Goal: Communication & Community: Answer question/provide support

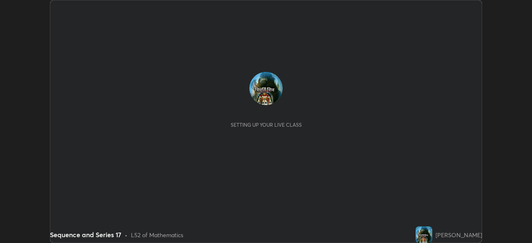
scroll to position [243, 532]
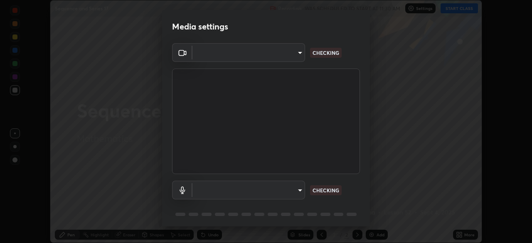
type input "a336d64f64e55d8aa7a740c0692a000d9b2cd72565bf31e1fe246034b728a4c7"
type input "4273d84e70fb5c3da1ad7a87736a7c1c3dc0036dee25445793fb8f51dd498235"
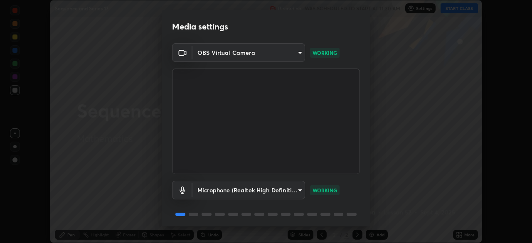
scroll to position [30, 0]
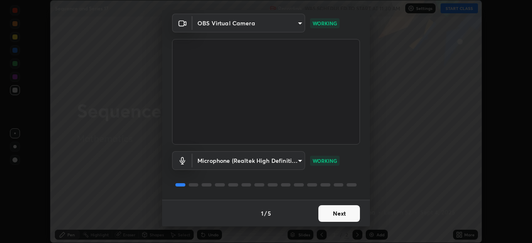
click at [334, 219] on button "Next" at bounding box center [340, 213] width 42 height 17
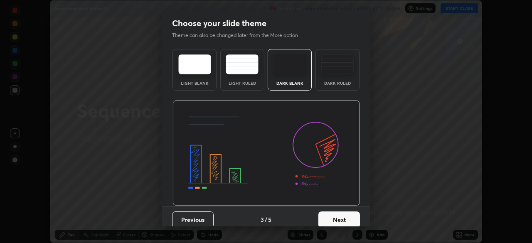
click at [334, 217] on button "Next" at bounding box center [340, 220] width 42 height 17
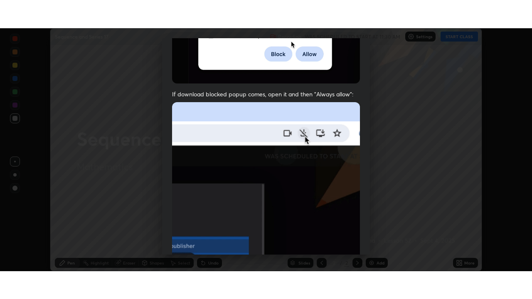
scroll to position [199, 0]
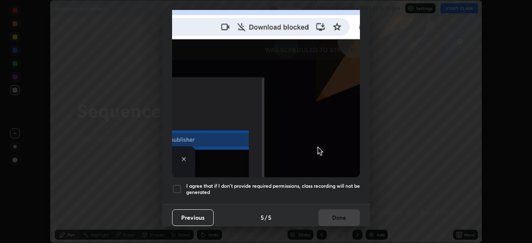
click at [174, 184] on div at bounding box center [177, 189] width 10 height 10
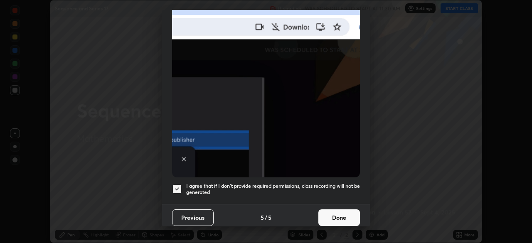
click at [338, 212] on button "Done" at bounding box center [340, 218] width 42 height 17
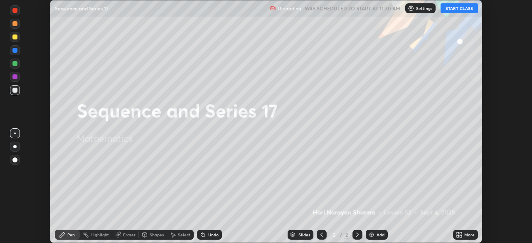
click at [461, 7] on button "START CLASS" at bounding box center [459, 8] width 37 height 10
click at [464, 235] on div "More" at bounding box center [465, 235] width 25 height 10
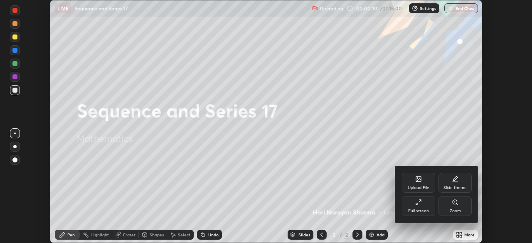
click at [427, 209] on div "Full screen" at bounding box center [418, 211] width 21 height 4
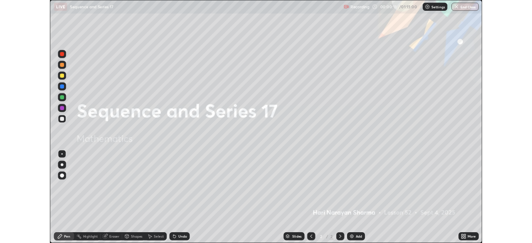
scroll to position [299, 532]
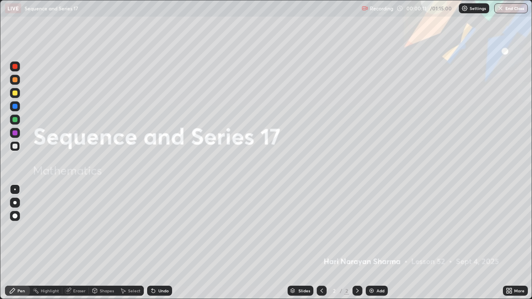
click at [375, 243] on div "Add" at bounding box center [377, 291] width 22 height 10
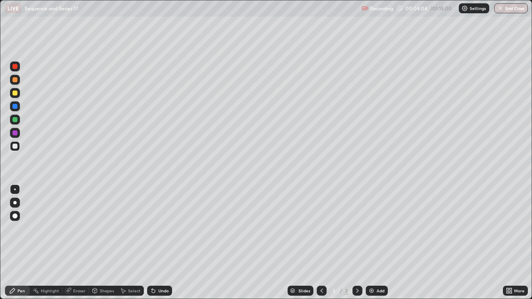
click at [324, 243] on icon at bounding box center [322, 291] width 7 height 7
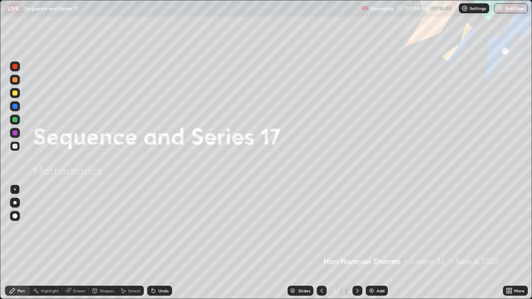
click at [357, 243] on icon at bounding box center [357, 291] width 7 height 7
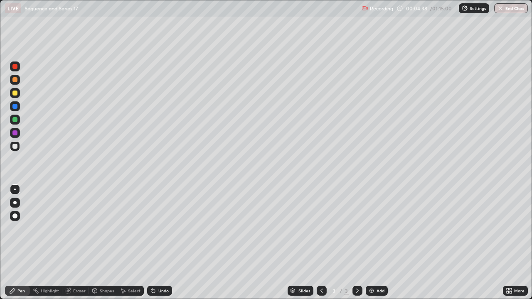
click at [163, 243] on div "Undo" at bounding box center [163, 291] width 10 height 4
click at [164, 243] on div "Undo" at bounding box center [163, 291] width 10 height 4
click at [166, 243] on div "Undo" at bounding box center [163, 291] width 10 height 4
click at [167, 243] on div "Undo" at bounding box center [163, 291] width 10 height 4
click at [168, 243] on div "Undo" at bounding box center [159, 291] width 25 height 10
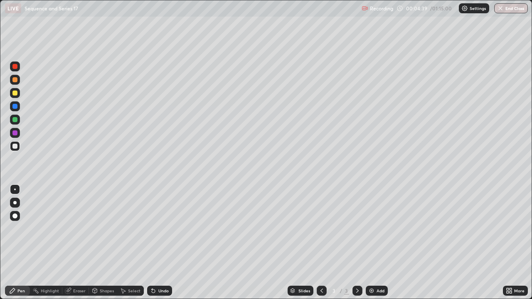
click at [170, 243] on div "Undo" at bounding box center [159, 291] width 25 height 10
click at [169, 243] on div "Undo" at bounding box center [159, 291] width 25 height 10
click at [161, 243] on div "Undo" at bounding box center [159, 291] width 25 height 10
click at [158, 243] on div "Undo" at bounding box center [159, 291] width 25 height 10
click at [16, 92] on div at bounding box center [14, 93] width 5 height 5
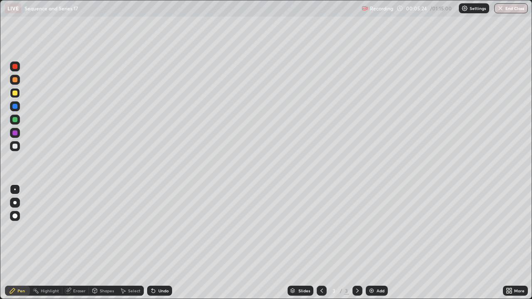
click at [81, 243] on div "Eraser" at bounding box center [75, 291] width 27 height 10
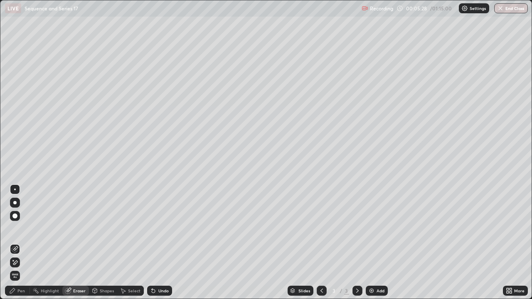
click at [18, 243] on div "Pen" at bounding box center [20, 291] width 7 height 4
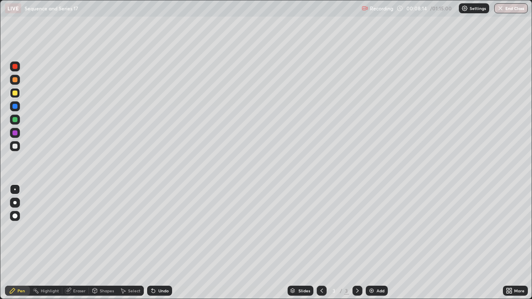
click at [15, 146] on div at bounding box center [14, 146] width 5 height 5
click at [358, 243] on icon at bounding box center [357, 291] width 7 height 7
click at [359, 243] on icon at bounding box center [357, 291] width 7 height 7
click at [374, 243] on div "Add" at bounding box center [377, 291] width 22 height 10
click at [127, 243] on div "Select" at bounding box center [130, 291] width 27 height 10
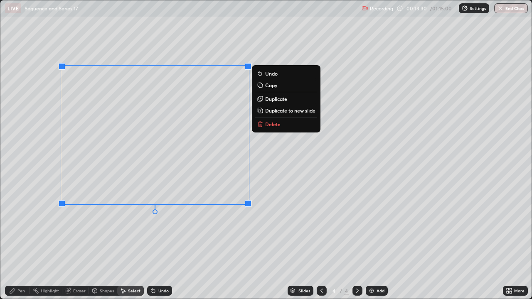
click at [278, 130] on div "0 ° Undo Copy Duplicate Duplicate to new slide Delete" at bounding box center [266, 149] width 532 height 299
click at [266, 128] on button "Delete" at bounding box center [286, 124] width 62 height 10
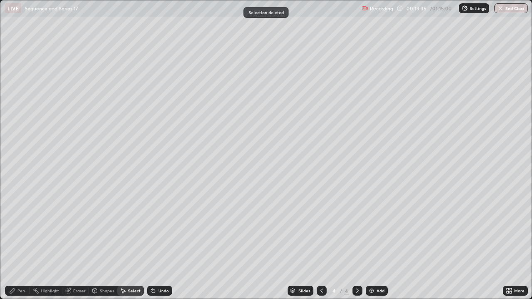
click at [321, 243] on icon at bounding box center [322, 291] width 7 height 7
click at [359, 243] on icon at bounding box center [357, 291] width 7 height 7
click at [17, 243] on div "Pen" at bounding box center [17, 291] width 25 height 10
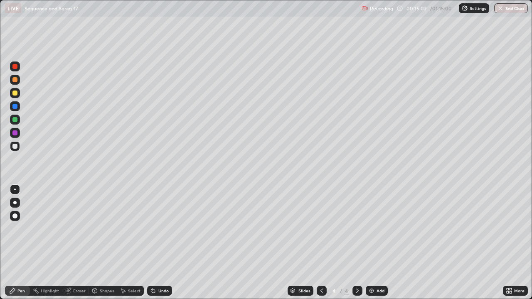
click at [14, 92] on div at bounding box center [14, 93] width 5 height 5
click at [125, 243] on icon at bounding box center [123, 291] width 7 height 7
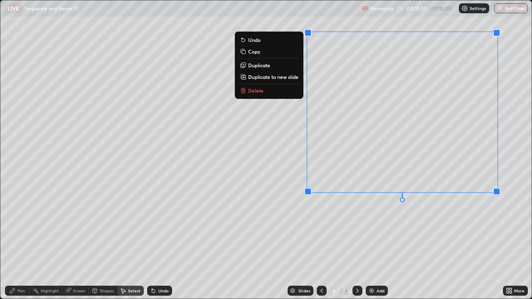
click at [263, 94] on button "Delete" at bounding box center [269, 91] width 62 height 10
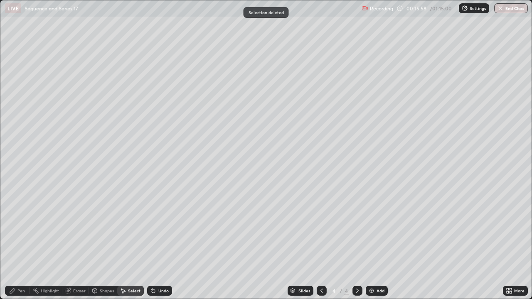
click at [15, 243] on div "Pen" at bounding box center [17, 291] width 25 height 10
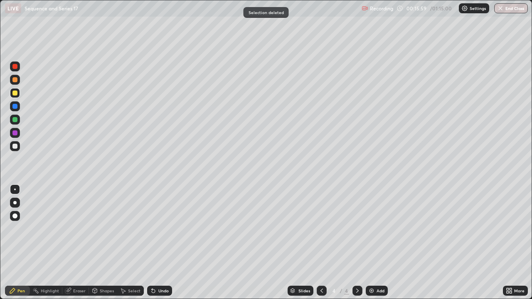
click at [12, 147] on div at bounding box center [15, 146] width 10 height 10
click at [19, 92] on div at bounding box center [15, 93] width 10 height 10
click at [132, 243] on div "Select" at bounding box center [134, 291] width 12 height 4
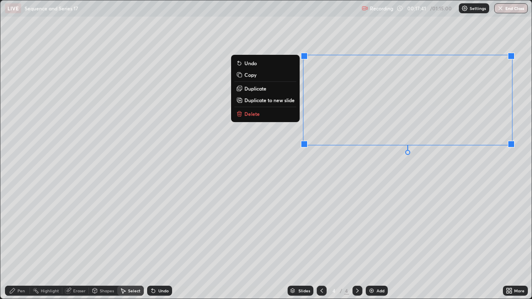
click at [273, 114] on button "Delete" at bounding box center [266, 114] width 62 height 10
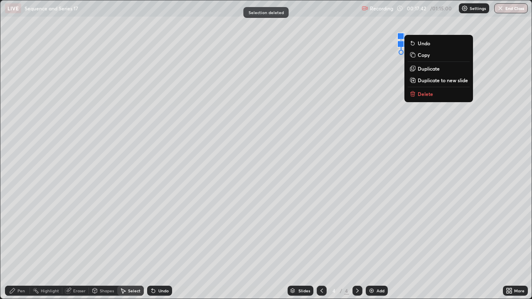
click at [430, 94] on p "Delete" at bounding box center [425, 94] width 15 height 7
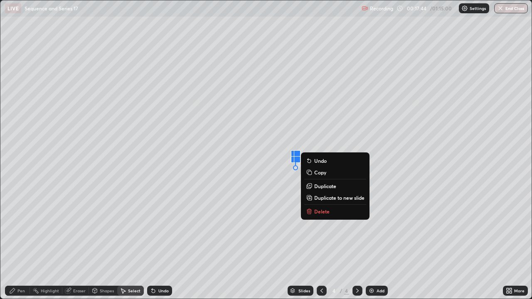
click at [329, 212] on p "Delete" at bounding box center [321, 211] width 15 height 7
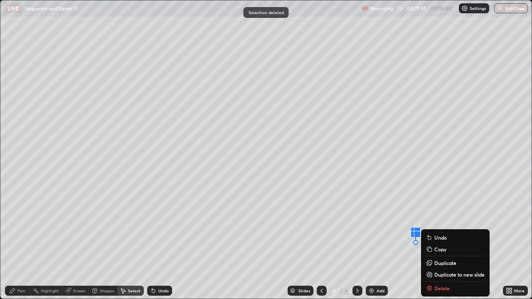
click at [437, 243] on div "Slides 4 / 4 Add" at bounding box center [337, 291] width 331 height 17
click at [427, 243] on div "Slides 4 / 4 Add" at bounding box center [337, 291] width 331 height 17
click at [325, 231] on div "0 ° Undo Copy Duplicate Duplicate to new slide Delete" at bounding box center [266, 149] width 532 height 299
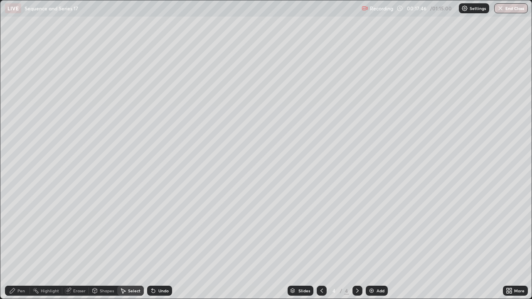
click at [17, 243] on div "Pen" at bounding box center [17, 291] width 25 height 10
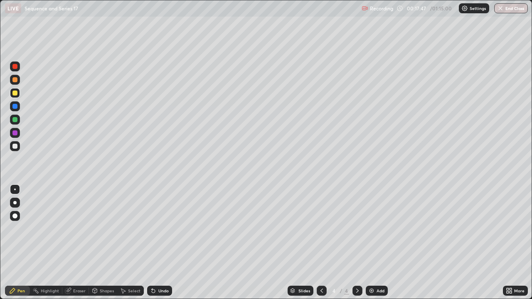
click at [15, 147] on div at bounding box center [14, 146] width 5 height 5
click at [14, 92] on div at bounding box center [14, 93] width 5 height 5
click at [15, 145] on div at bounding box center [14, 146] width 5 height 5
click at [12, 93] on div at bounding box center [15, 93] width 10 height 10
click at [139, 243] on div "Select" at bounding box center [134, 291] width 12 height 4
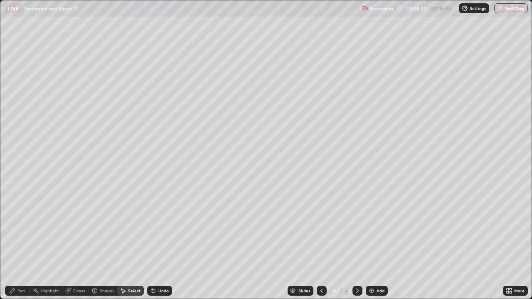
click at [28, 243] on div "Pen" at bounding box center [17, 291] width 25 height 10
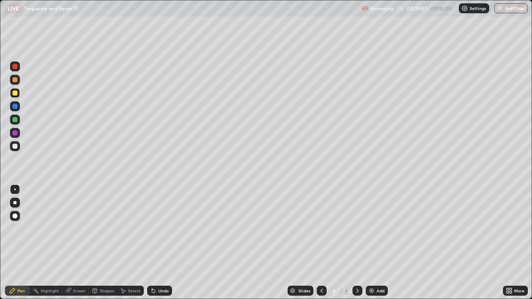
click at [130, 243] on div "Select" at bounding box center [134, 291] width 12 height 4
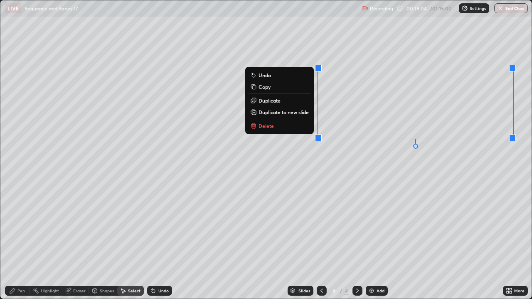
click at [277, 126] on button "Delete" at bounding box center [280, 126] width 62 height 10
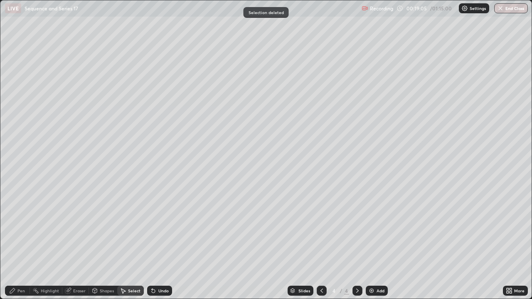
click at [17, 243] on div "Pen" at bounding box center [17, 291] width 25 height 10
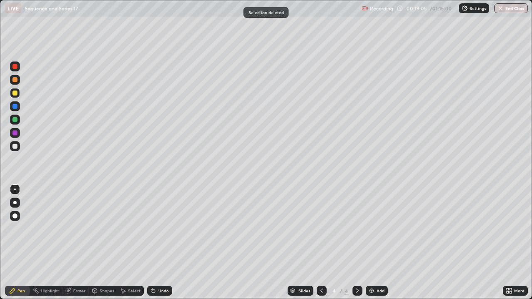
click at [18, 146] on div at bounding box center [15, 146] width 10 height 10
click at [357, 243] on icon at bounding box center [357, 291] width 7 height 7
click at [374, 243] on img at bounding box center [372, 291] width 7 height 7
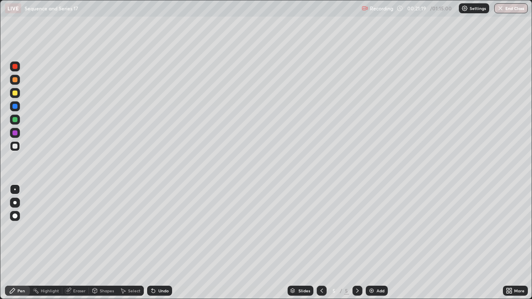
click at [17, 243] on div "Pen" at bounding box center [17, 291] width 25 height 10
click at [321, 243] on icon at bounding box center [322, 291] width 7 height 7
click at [355, 243] on icon at bounding box center [357, 291] width 7 height 7
click at [14, 93] on div at bounding box center [14, 93] width 5 height 5
click at [515, 243] on div "More" at bounding box center [520, 291] width 10 height 4
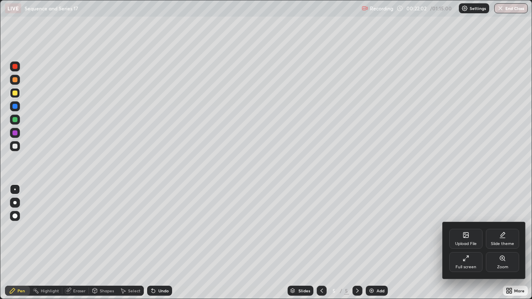
click at [499, 242] on div "Slide theme" at bounding box center [502, 244] width 23 height 4
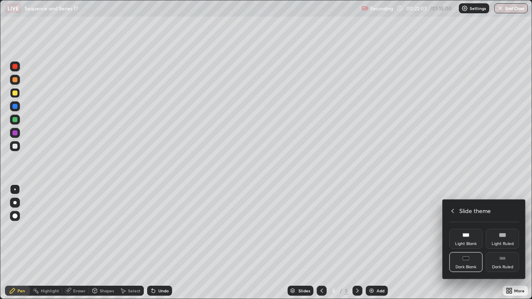
click at [468, 239] on div "Light Blank" at bounding box center [466, 239] width 33 height 20
click at [512, 243] on div at bounding box center [266, 149] width 532 height 299
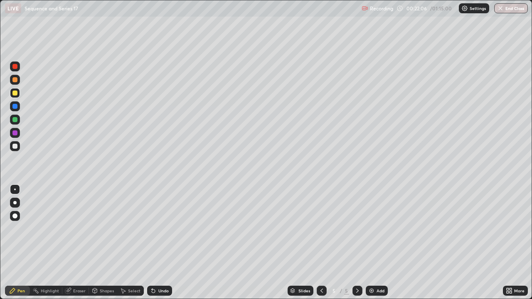
click at [378, 243] on div "Add" at bounding box center [381, 291] width 8 height 4
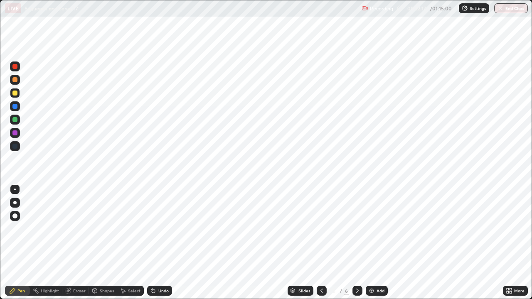
click at [511, 243] on icon at bounding box center [511, 293] width 2 height 2
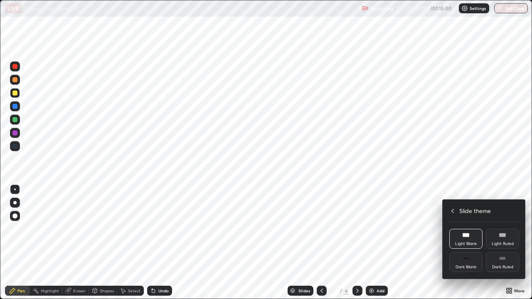
click at [470, 243] on div "Dark Blank" at bounding box center [466, 262] width 33 height 20
click at [512, 243] on div at bounding box center [266, 149] width 532 height 299
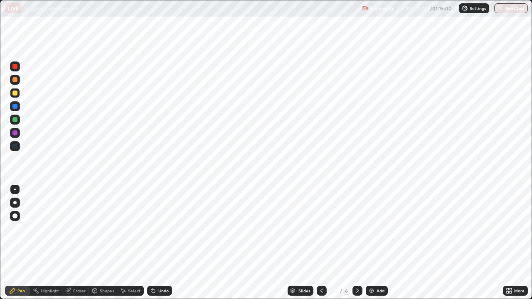
click at [319, 243] on icon at bounding box center [322, 291] width 7 height 7
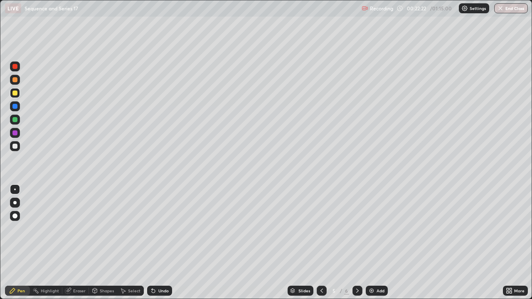
click at [355, 243] on icon at bounding box center [357, 291] width 7 height 7
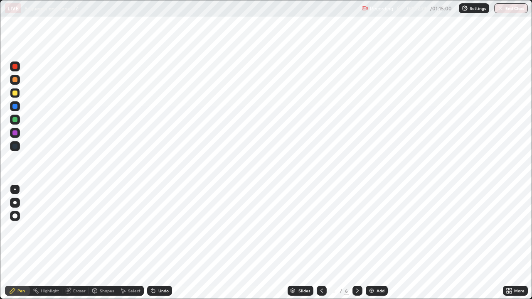
click at [321, 243] on icon at bounding box center [322, 291] width 7 height 7
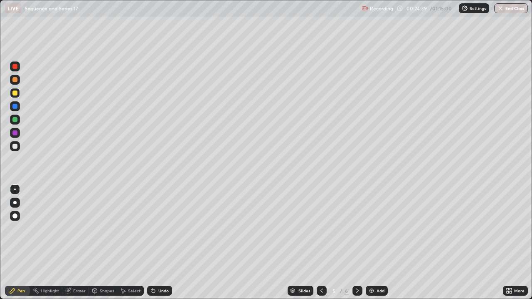
click at [128, 243] on div "Select" at bounding box center [130, 291] width 27 height 17
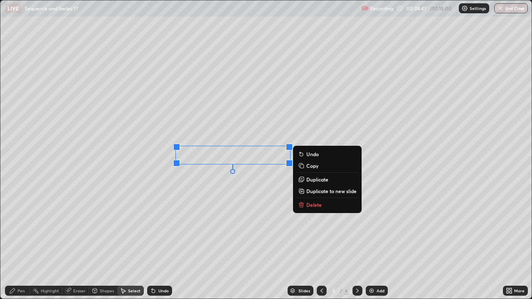
click at [309, 206] on p "Delete" at bounding box center [314, 205] width 15 height 7
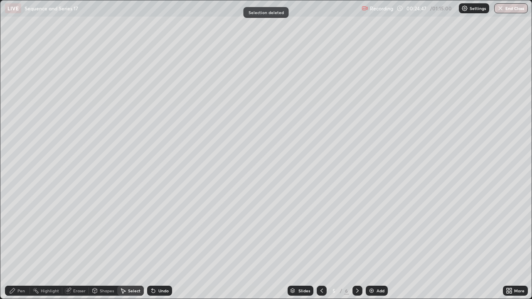
click at [25, 243] on div "Pen" at bounding box center [20, 291] width 7 height 4
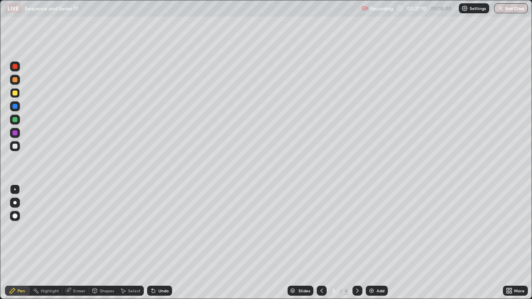
click at [361, 243] on div at bounding box center [358, 291] width 10 height 10
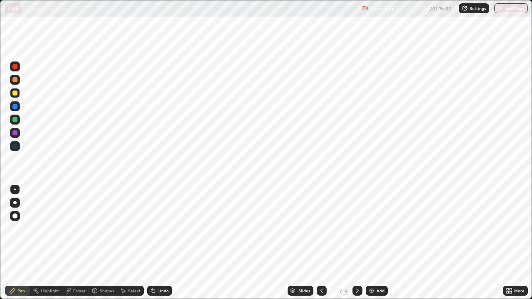
click at [322, 243] on icon at bounding box center [322, 291] width 7 height 7
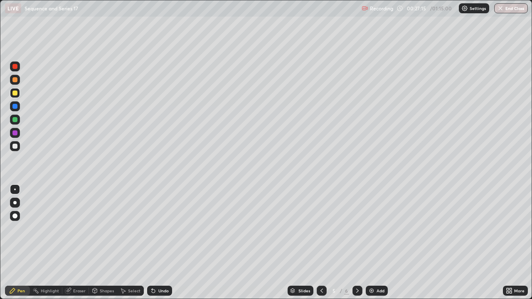
click at [511, 243] on icon at bounding box center [511, 293] width 2 height 2
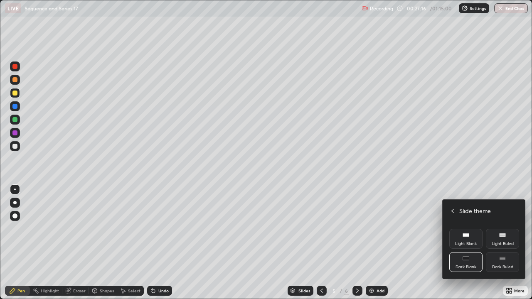
click at [467, 243] on div "Dark Blank" at bounding box center [466, 267] width 21 height 4
click at [512, 243] on div at bounding box center [266, 149] width 532 height 299
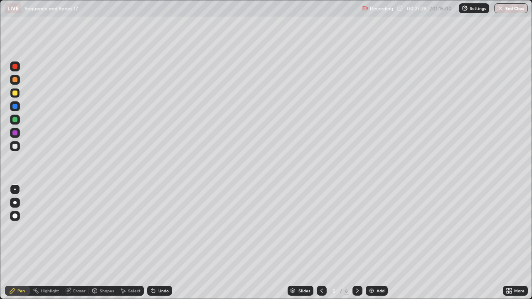
click at [358, 243] on icon at bounding box center [357, 291] width 7 height 7
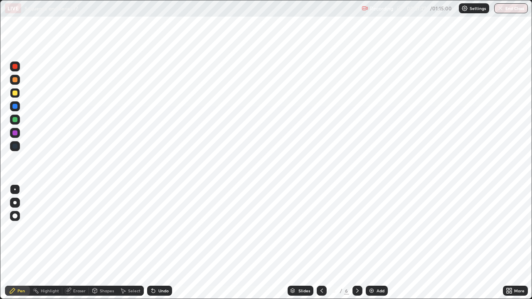
click at [351, 243] on div "6 / 6" at bounding box center [340, 291] width 46 height 17
click at [15, 146] on div at bounding box center [14, 146] width 5 height 5
click at [359, 243] on icon at bounding box center [357, 291] width 7 height 7
click at [372, 243] on div "Add" at bounding box center [377, 291] width 22 height 10
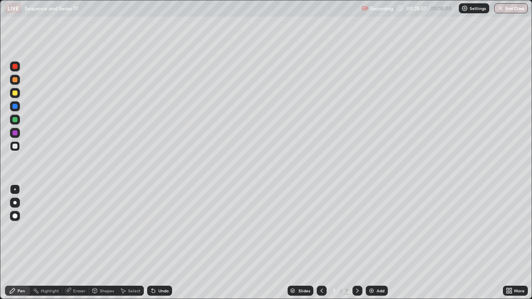
click at [130, 243] on div "Select" at bounding box center [134, 291] width 12 height 4
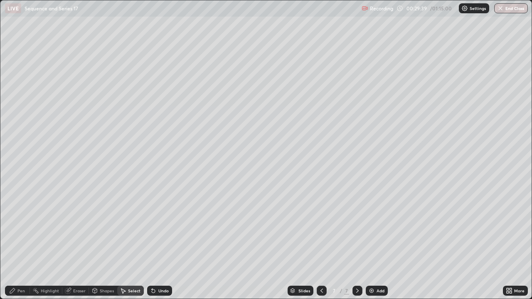
click at [136, 243] on div "Select" at bounding box center [134, 291] width 12 height 4
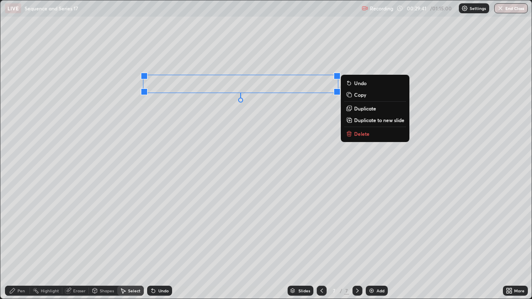
click at [365, 120] on p "Duplicate to new slide" at bounding box center [379, 120] width 50 height 7
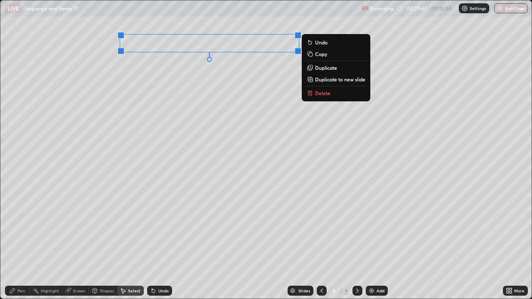
click at [15, 243] on div "Pen" at bounding box center [17, 291] width 25 height 17
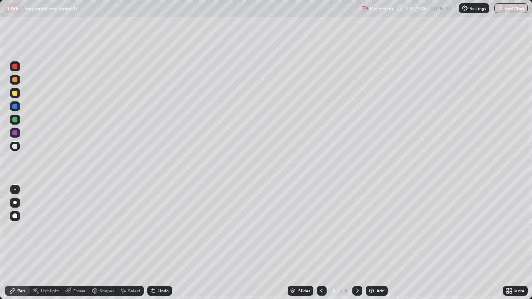
click at [17, 92] on div at bounding box center [14, 93] width 5 height 5
click at [321, 243] on icon at bounding box center [322, 291] width 7 height 7
click at [325, 243] on div at bounding box center [322, 291] width 10 height 10
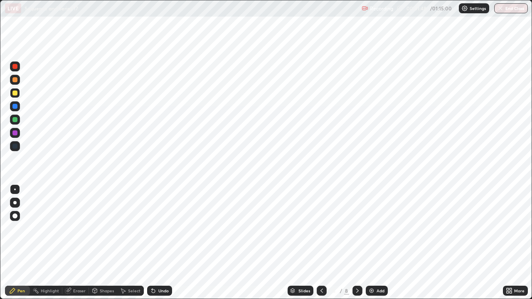
click at [319, 243] on icon at bounding box center [322, 291] width 7 height 7
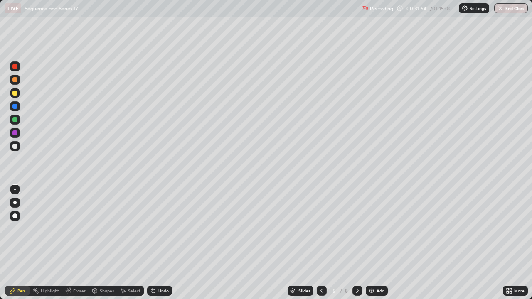
click at [358, 243] on icon at bounding box center [357, 291] width 7 height 7
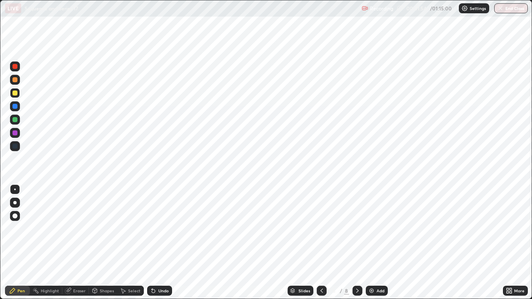
click at [359, 243] on div at bounding box center [358, 291] width 10 height 17
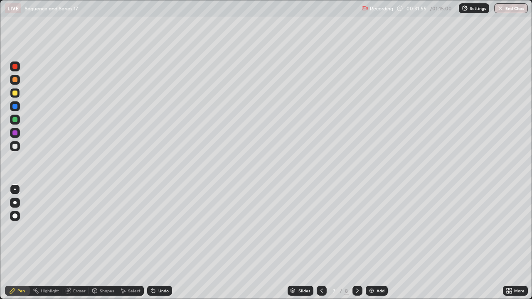
click at [356, 243] on icon at bounding box center [357, 291] width 7 height 7
click at [359, 243] on icon at bounding box center [357, 291] width 7 height 7
click at [378, 243] on div "Add" at bounding box center [381, 291] width 8 height 4
click at [324, 243] on icon at bounding box center [322, 291] width 7 height 7
click at [356, 243] on icon at bounding box center [357, 291] width 7 height 7
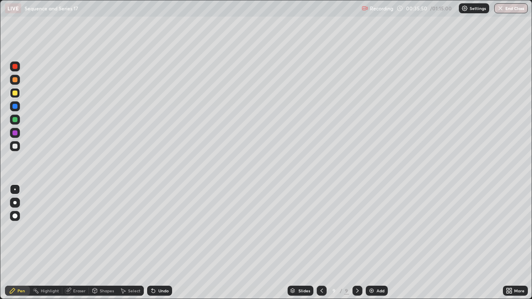
click at [321, 243] on div at bounding box center [322, 291] width 10 height 10
click at [358, 243] on icon at bounding box center [357, 291] width 7 height 7
click at [320, 243] on icon at bounding box center [322, 291] width 7 height 7
click at [354, 243] on icon at bounding box center [357, 291] width 7 height 7
click at [322, 243] on icon at bounding box center [322, 291] width 7 height 7
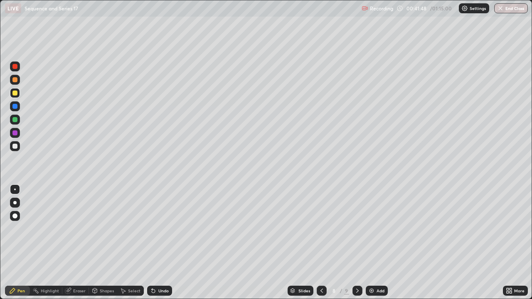
click at [323, 243] on icon at bounding box center [322, 291] width 7 height 7
click at [134, 243] on div "Select" at bounding box center [130, 291] width 27 height 10
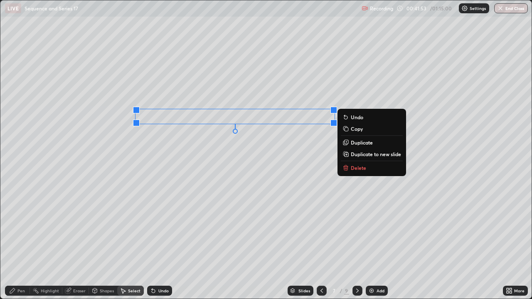
click at [357, 153] on p "Duplicate to new slide" at bounding box center [376, 154] width 50 height 7
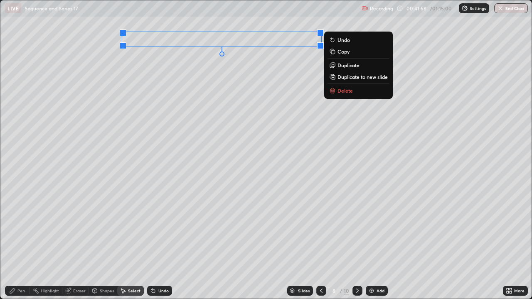
click at [17, 243] on div "Pen" at bounding box center [20, 291] width 7 height 4
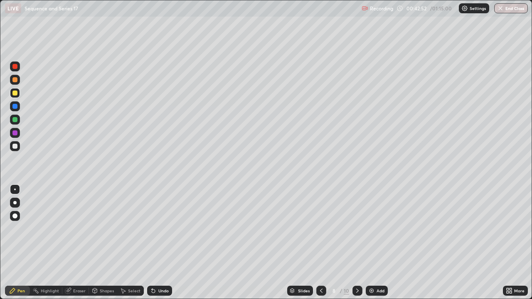
click at [321, 243] on icon at bounding box center [321, 291] width 7 height 7
click at [322, 243] on icon at bounding box center [321, 291] width 7 height 7
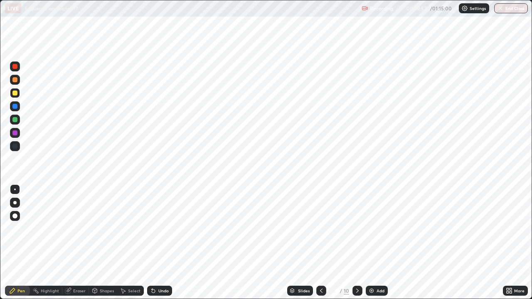
click at [321, 243] on icon at bounding box center [321, 291] width 2 height 4
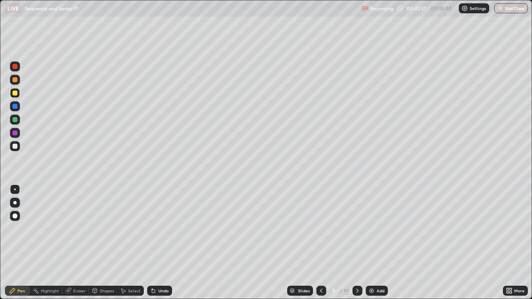
click at [358, 243] on div at bounding box center [358, 291] width 10 height 10
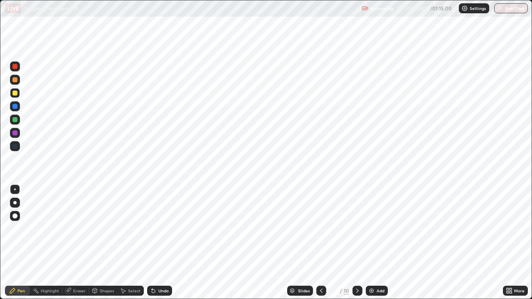
click at [357, 243] on icon at bounding box center [357, 291] width 7 height 7
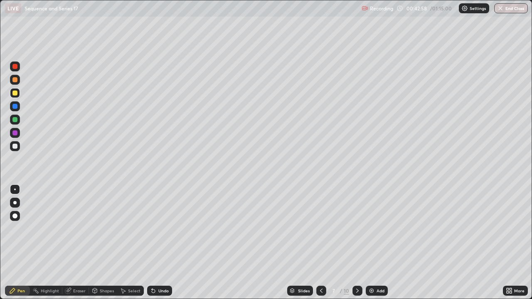
click at [359, 243] on icon at bounding box center [357, 291] width 7 height 7
click at [155, 243] on div "Undo" at bounding box center [159, 291] width 25 height 10
click at [158, 243] on div "Undo" at bounding box center [159, 291] width 25 height 10
click at [156, 243] on div "Undo" at bounding box center [159, 291] width 25 height 10
click at [158, 243] on div "Undo" at bounding box center [163, 291] width 10 height 4
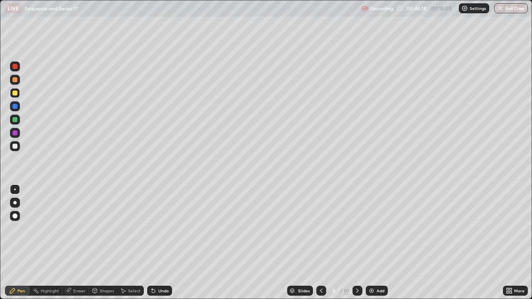
click at [159, 243] on div "Undo" at bounding box center [159, 291] width 25 height 10
click at [161, 243] on div "Undo" at bounding box center [159, 291] width 25 height 10
click at [161, 243] on div "Undo" at bounding box center [163, 291] width 10 height 4
click at [163, 243] on div "Undo" at bounding box center [159, 291] width 25 height 10
click at [468, 243] on div "Slides 8 / 10 Add" at bounding box center [337, 291] width 331 height 17
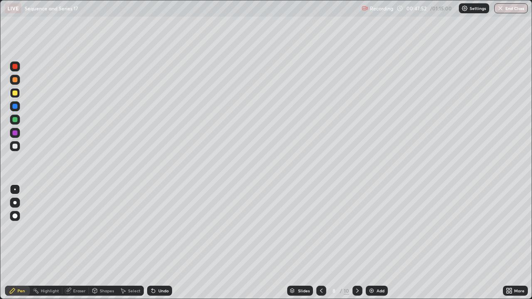
click at [375, 243] on div "Add" at bounding box center [377, 291] width 22 height 10
click at [323, 243] on icon at bounding box center [322, 291] width 7 height 7
click at [358, 243] on icon at bounding box center [357, 291] width 7 height 7
click at [321, 243] on icon at bounding box center [322, 291] width 7 height 7
click at [358, 243] on icon at bounding box center [357, 291] width 7 height 7
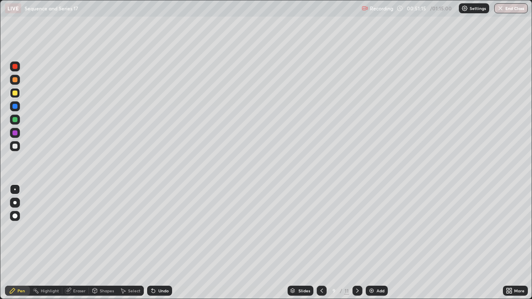
click at [320, 243] on icon at bounding box center [322, 291] width 7 height 7
click at [356, 243] on icon at bounding box center [357, 291] width 7 height 7
click at [321, 243] on icon at bounding box center [322, 291] width 7 height 7
click at [322, 243] on icon at bounding box center [322, 291] width 7 height 7
click at [13, 145] on div at bounding box center [14, 146] width 5 height 5
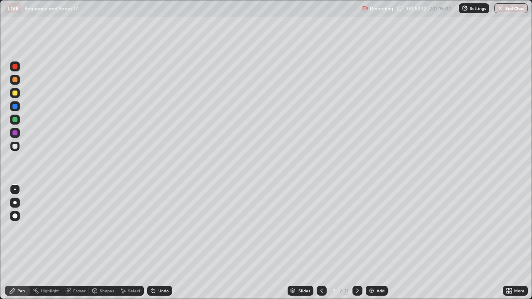
click at [14, 119] on div at bounding box center [14, 119] width 5 height 5
click at [153, 243] on icon at bounding box center [153, 291] width 7 height 7
click at [154, 243] on div "Undo" at bounding box center [159, 291] width 25 height 10
click at [153, 243] on div "Undo" at bounding box center [159, 291] width 25 height 10
click at [152, 243] on div "Undo" at bounding box center [158, 291] width 28 height 17
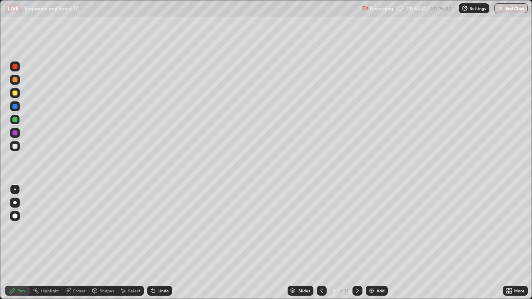
click at [151, 243] on icon at bounding box center [153, 291] width 7 height 7
click at [126, 243] on div "Select" at bounding box center [130, 291] width 27 height 10
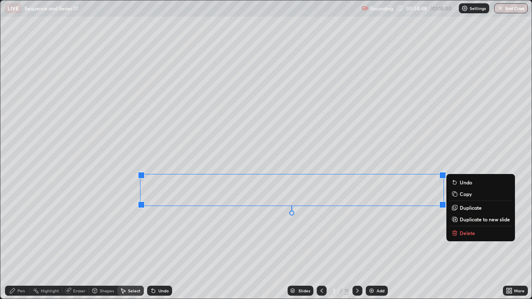
click at [466, 220] on p "Duplicate to new slide" at bounding box center [485, 219] width 50 height 7
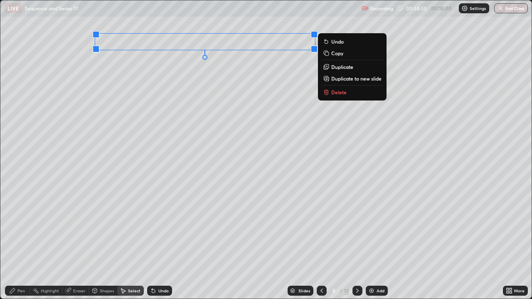
click at [23, 243] on div "Pen" at bounding box center [17, 291] width 25 height 10
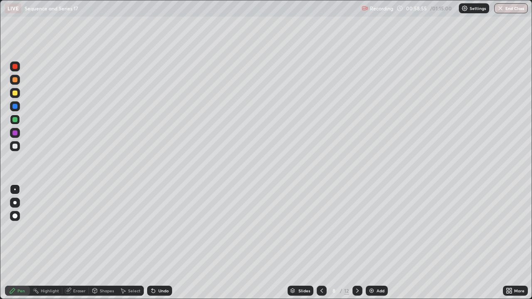
click at [16, 146] on div at bounding box center [14, 146] width 5 height 5
click at [14, 89] on div at bounding box center [15, 93] width 10 height 10
click at [129, 243] on div "Select" at bounding box center [134, 291] width 12 height 4
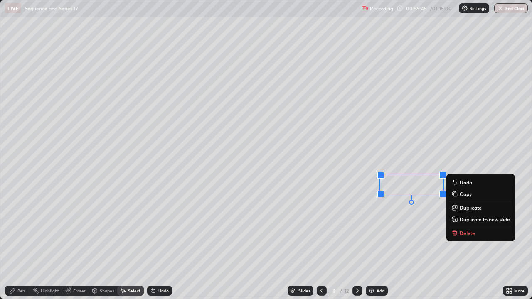
click at [465, 231] on p "Delete" at bounding box center [467, 233] width 15 height 7
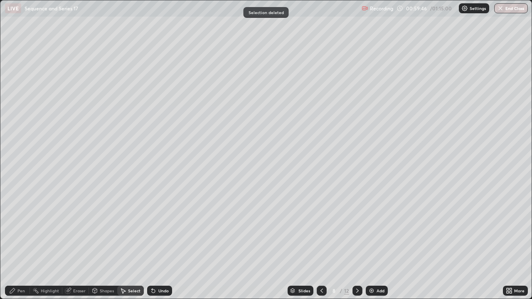
click at [19, 243] on div "Pen" at bounding box center [17, 291] width 25 height 10
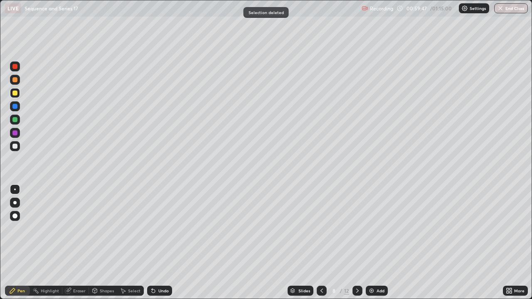
click at [15, 146] on div at bounding box center [14, 146] width 5 height 5
click at [355, 243] on icon at bounding box center [357, 291] width 7 height 7
click at [356, 243] on icon at bounding box center [357, 291] width 7 height 7
click at [353, 243] on div at bounding box center [358, 291] width 10 height 10
click at [355, 243] on div at bounding box center [358, 291] width 10 height 10
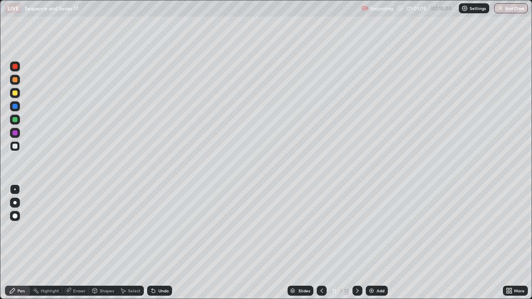
click at [356, 243] on icon at bounding box center [357, 291] width 7 height 7
click at [357, 243] on icon at bounding box center [357, 291] width 7 height 7
click at [372, 243] on div "Add" at bounding box center [377, 291] width 22 height 10
click at [15, 90] on div at bounding box center [15, 93] width 10 height 10
click at [14, 148] on div at bounding box center [14, 146] width 5 height 5
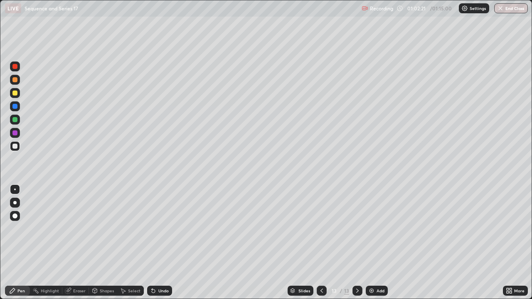
click at [13, 144] on div at bounding box center [15, 146] width 10 height 10
click at [11, 91] on div at bounding box center [15, 93] width 10 height 10
click at [13, 144] on div at bounding box center [15, 146] width 10 height 10
click at [160, 243] on div "Undo" at bounding box center [163, 291] width 10 height 4
click at [164, 243] on div "Undo" at bounding box center [163, 291] width 10 height 4
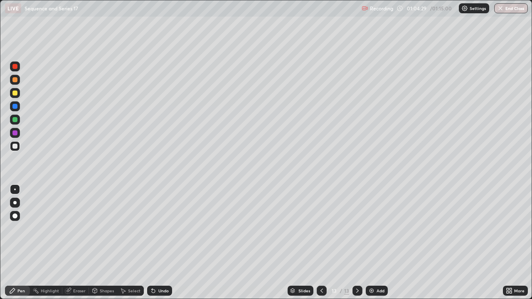
click at [165, 243] on div "Undo" at bounding box center [163, 291] width 10 height 4
click at [164, 243] on div "Undo" at bounding box center [159, 291] width 25 height 10
click at [16, 94] on div at bounding box center [14, 93] width 5 height 5
click at [131, 243] on div "Select" at bounding box center [134, 291] width 12 height 4
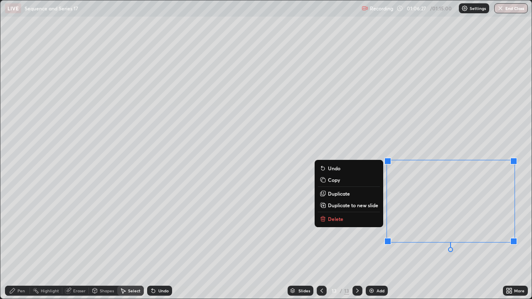
click at [349, 221] on button "Delete" at bounding box center [349, 219] width 62 height 10
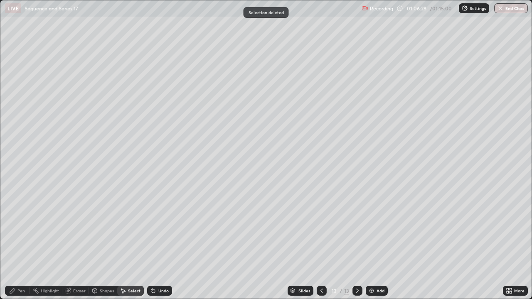
click at [22, 243] on div "Pen" at bounding box center [17, 291] width 25 height 10
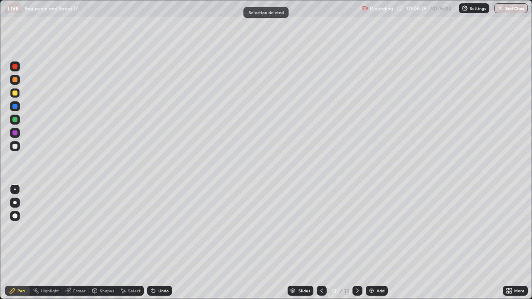
click at [16, 146] on div at bounding box center [14, 146] width 5 height 5
click at [163, 243] on div "Undo" at bounding box center [163, 291] width 10 height 4
click at [13, 91] on div at bounding box center [14, 93] width 5 height 5
click at [357, 243] on icon at bounding box center [357, 291] width 2 height 4
click at [369, 243] on img at bounding box center [372, 291] width 7 height 7
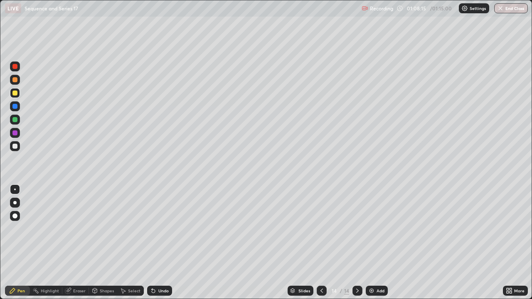
click at [12, 145] on div at bounding box center [15, 146] width 10 height 10
click at [162, 243] on div "Undo" at bounding box center [163, 291] width 10 height 4
click at [161, 243] on div "Undo" at bounding box center [159, 291] width 25 height 10
click at [160, 243] on div "Undo" at bounding box center [159, 291] width 25 height 10
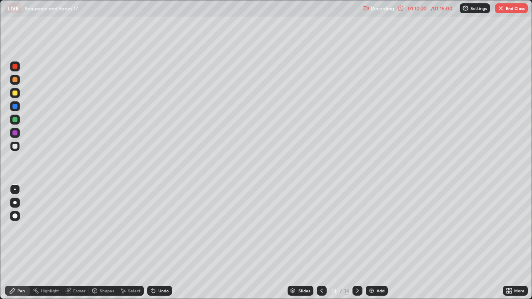
click at [322, 243] on icon at bounding box center [322, 291] width 7 height 7
click at [358, 243] on icon at bounding box center [357, 291] width 7 height 7
click at [514, 10] on button "End Class" at bounding box center [511, 8] width 33 height 10
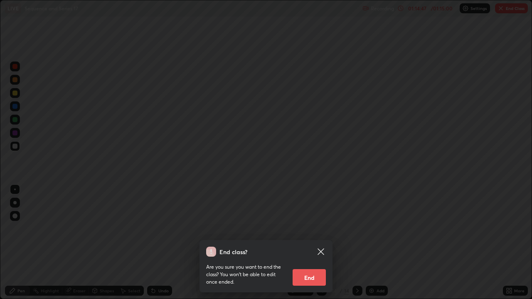
click at [318, 243] on button "End" at bounding box center [309, 278] width 33 height 17
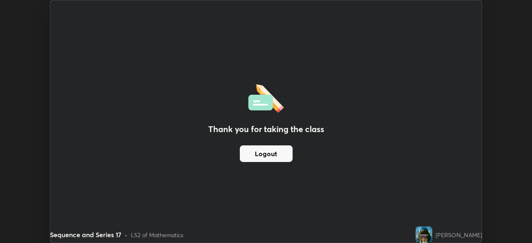
scroll to position [41351, 41062]
